Goal: Task Accomplishment & Management: Use online tool/utility

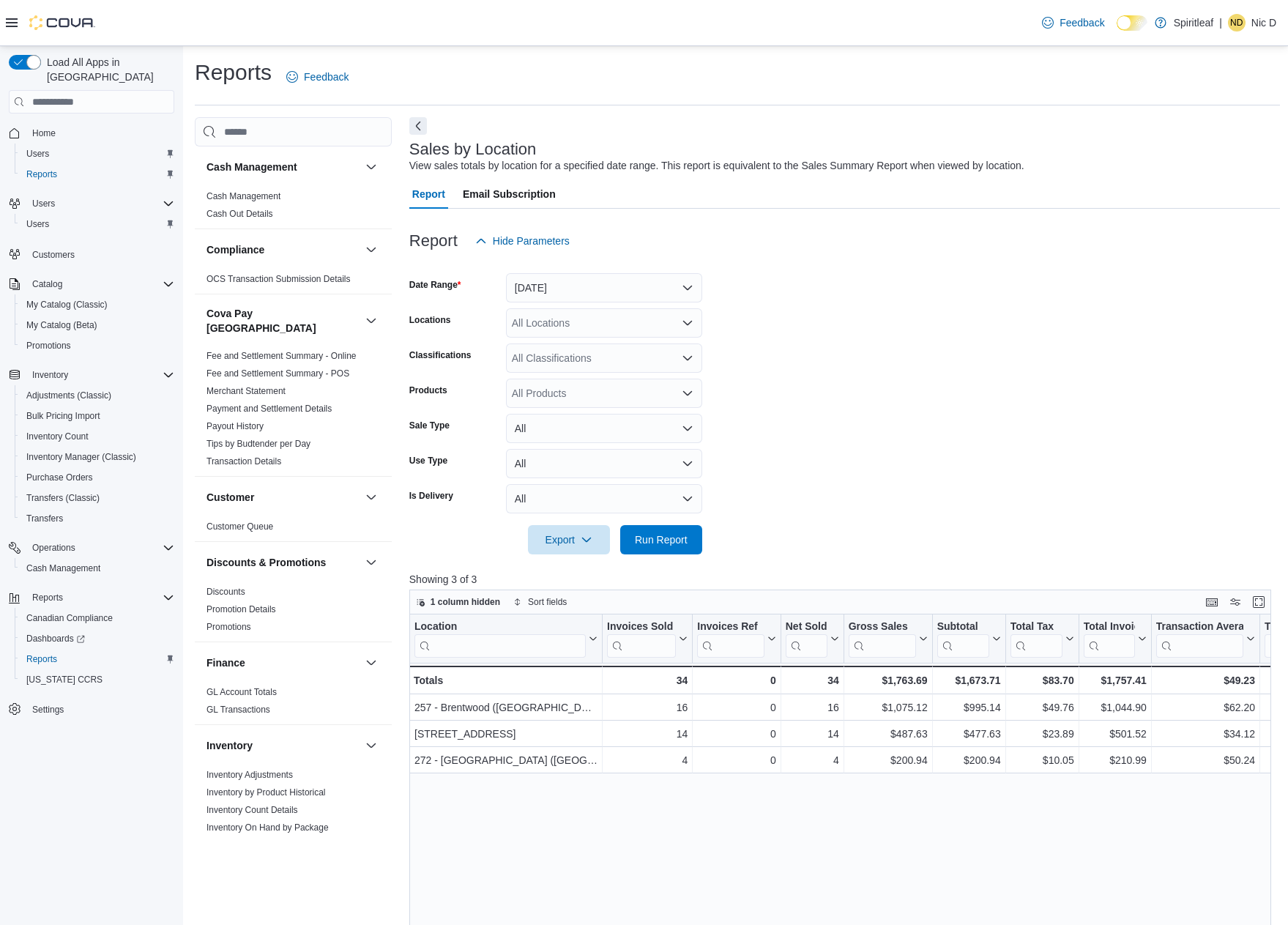
scroll to position [659, 0]
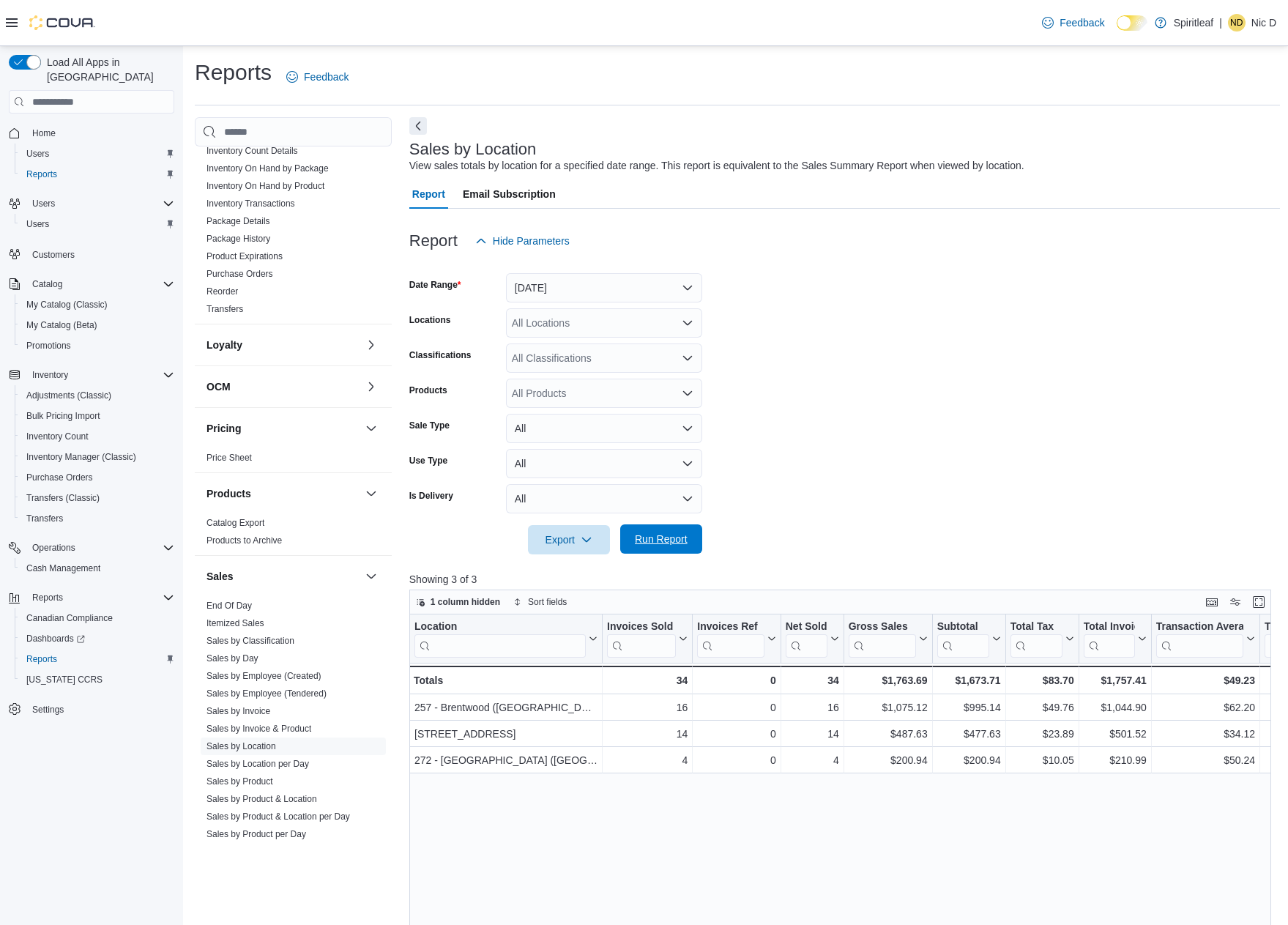
click at [670, 550] on span "Run Report" at bounding box center [661, 539] width 65 height 30
click at [698, 549] on button "Run Report" at bounding box center [661, 539] width 82 height 30
drag, startPoint x: 973, startPoint y: 584, endPoint x: 828, endPoint y: 574, distance: 145.3
click at [973, 584] on p "Showing 3 of 3" at bounding box center [844, 579] width 871 height 14
click at [653, 536] on span "Run Report" at bounding box center [661, 539] width 53 height 14
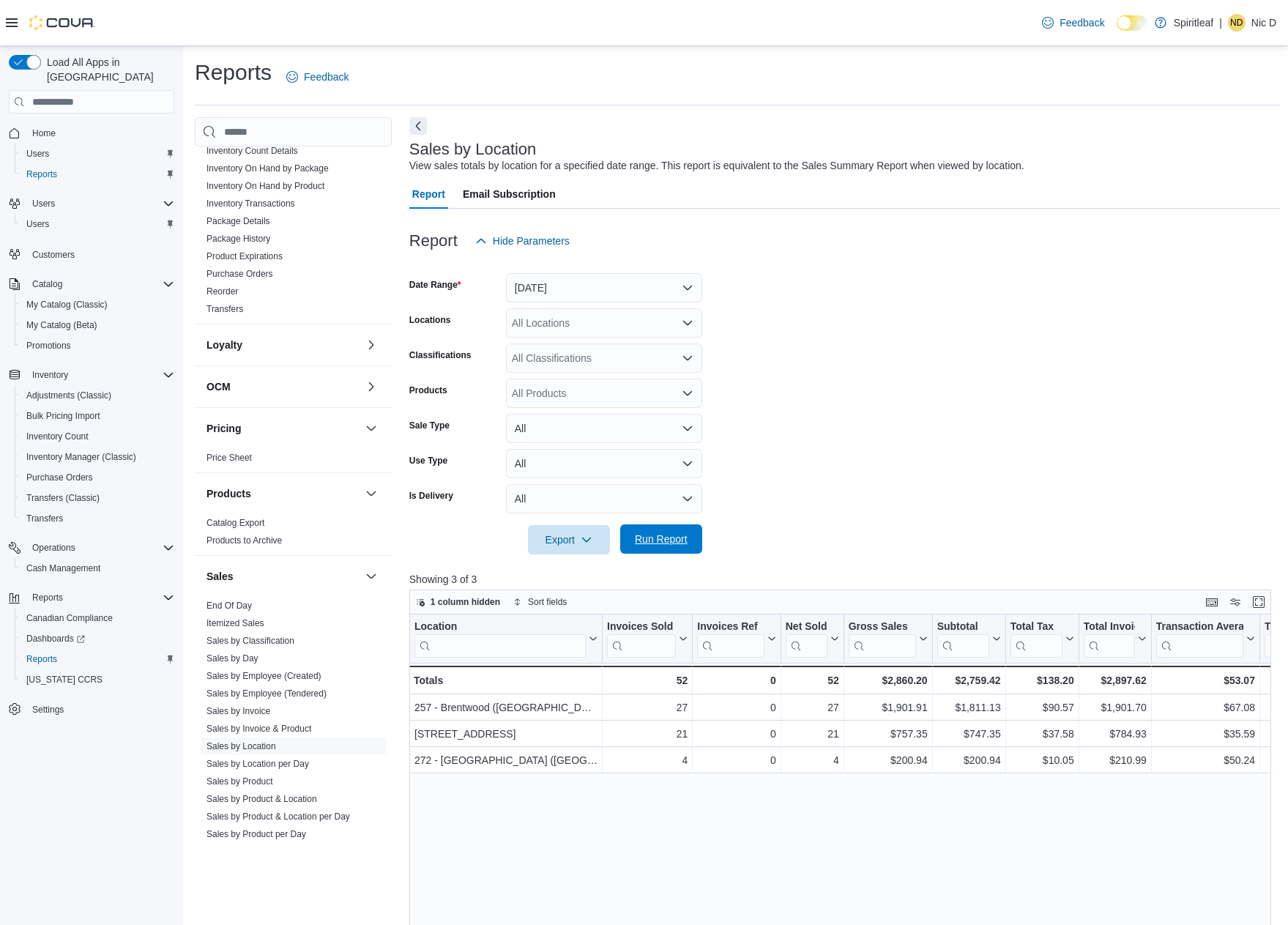
click at [656, 541] on span "Run Report" at bounding box center [661, 539] width 53 height 14
click at [672, 536] on span "Run Report" at bounding box center [661, 539] width 53 height 14
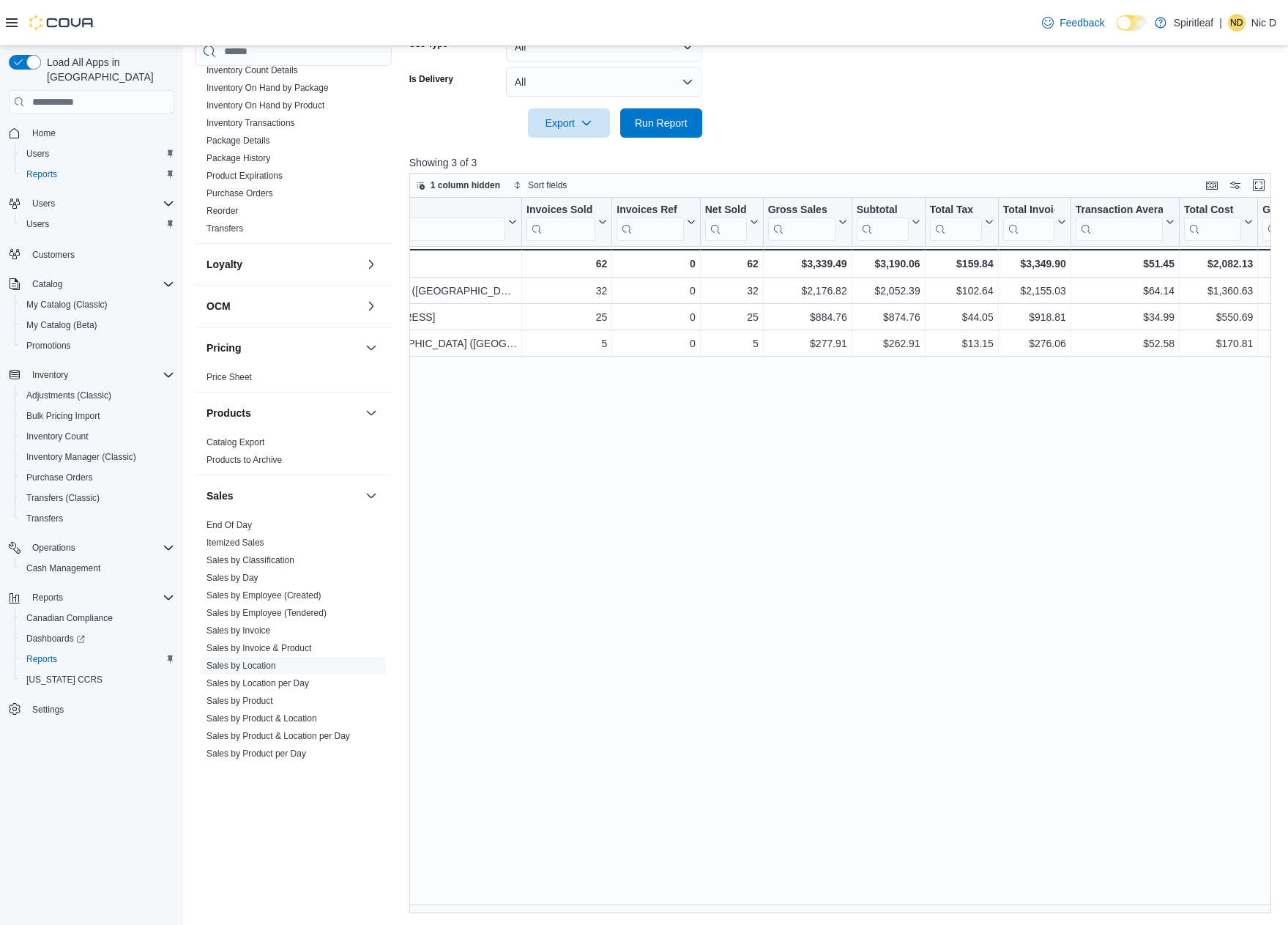
scroll to position [0, 0]
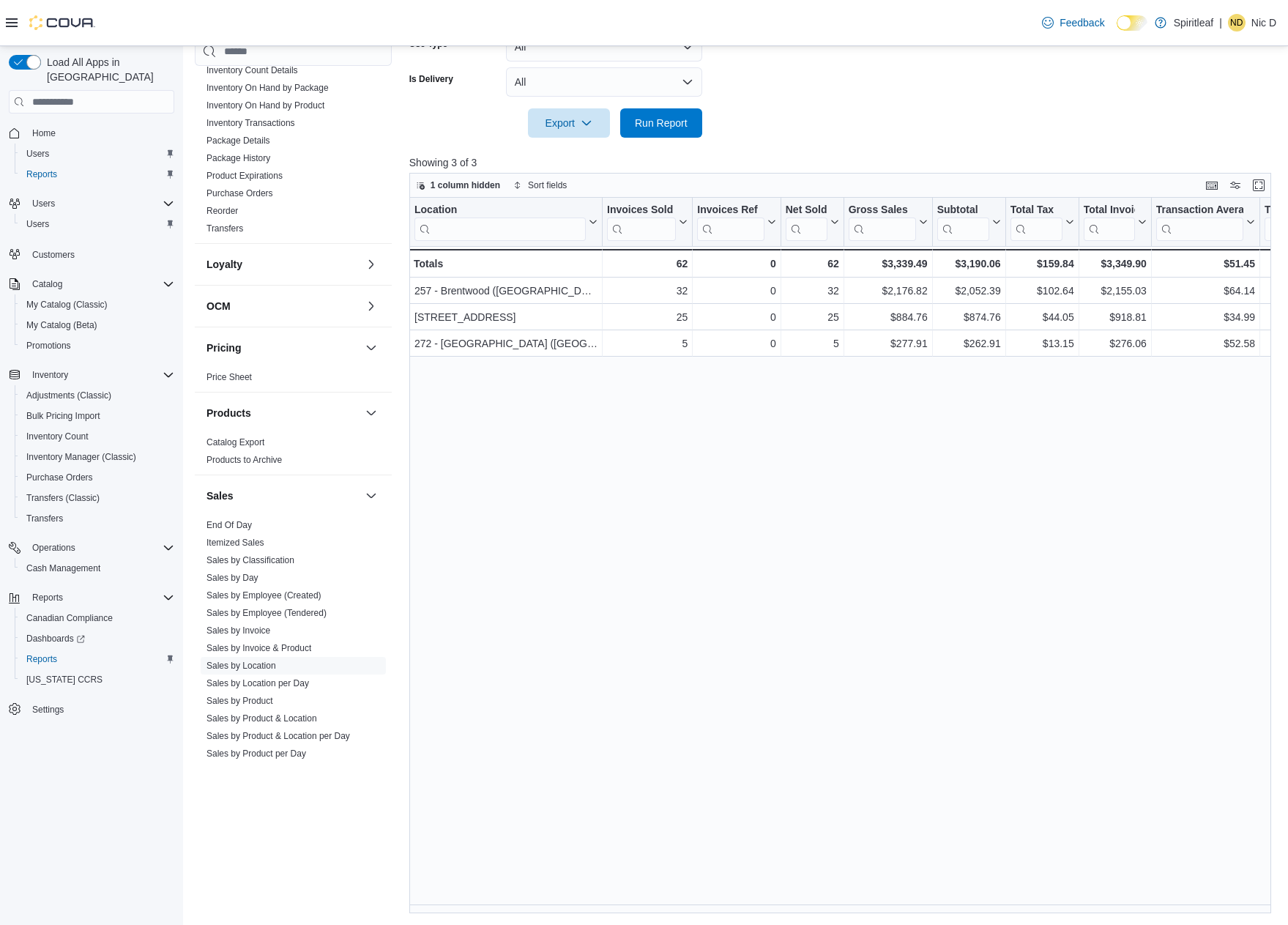
click at [903, 686] on div "Location Click to view column header actions Invoices Sold Click to view column…" at bounding box center [844, 555] width 871 height 714
